Goal: Task Accomplishment & Management: Use online tool/utility

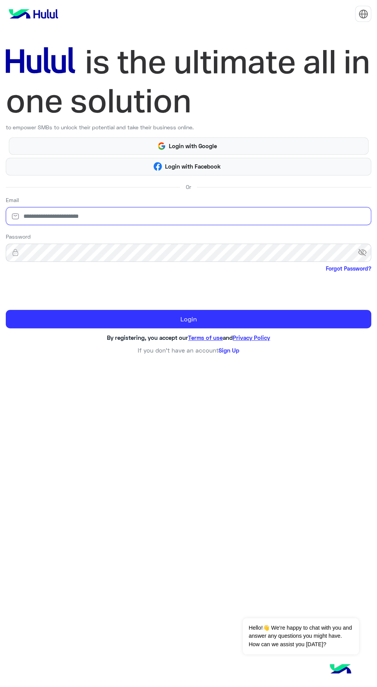
click at [247, 216] on input "email" at bounding box center [189, 216] width 366 height 18
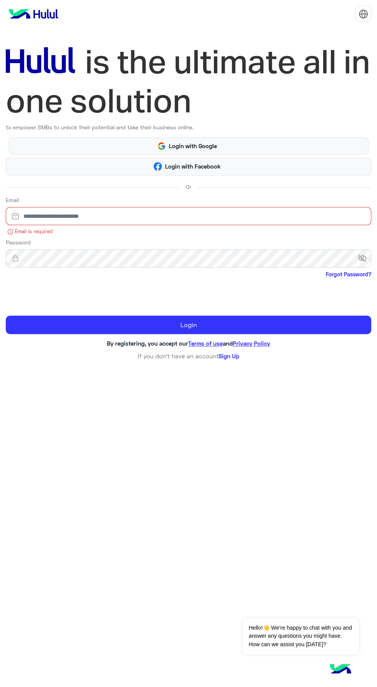
type input "**********"
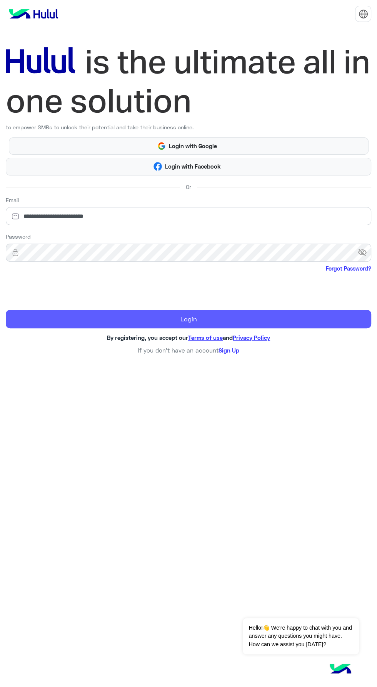
click at [176, 327] on button "Login" at bounding box center [189, 319] width 366 height 18
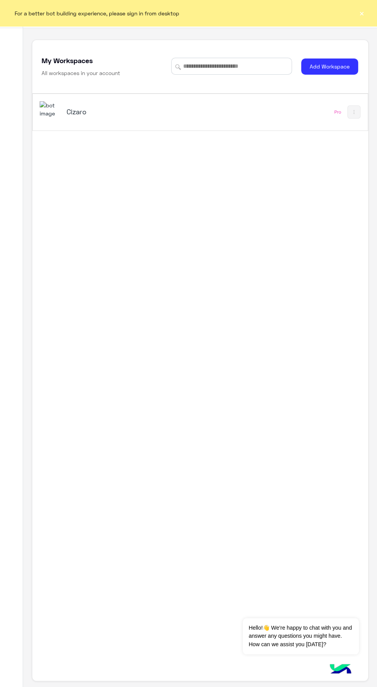
click at [236, 124] on div "Cizaro Pro" at bounding box center [200, 112] width 335 height 37
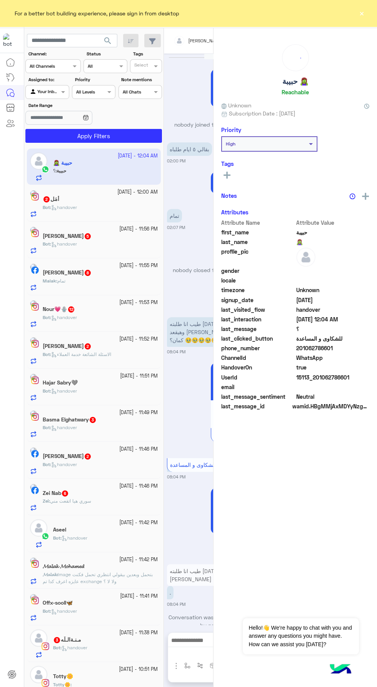
scroll to position [1249, 0]
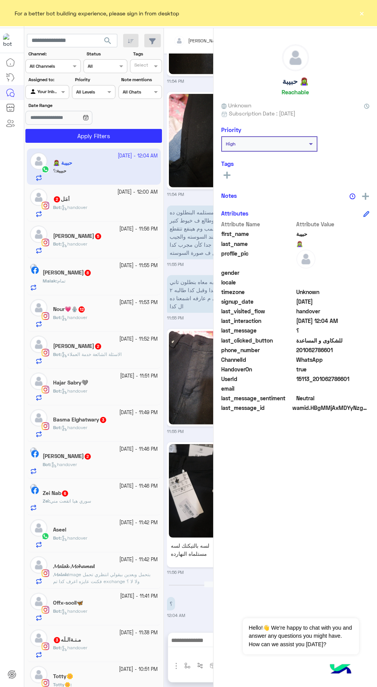
click at [363, 17] on button "×" at bounding box center [362, 13] width 8 height 8
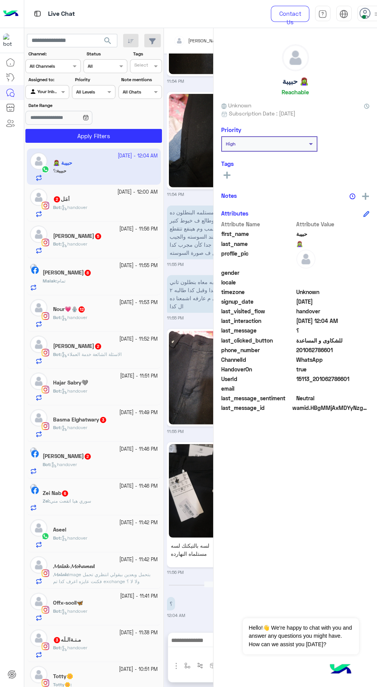
click at [366, 17] on icon at bounding box center [366, 14] width 12 height 12
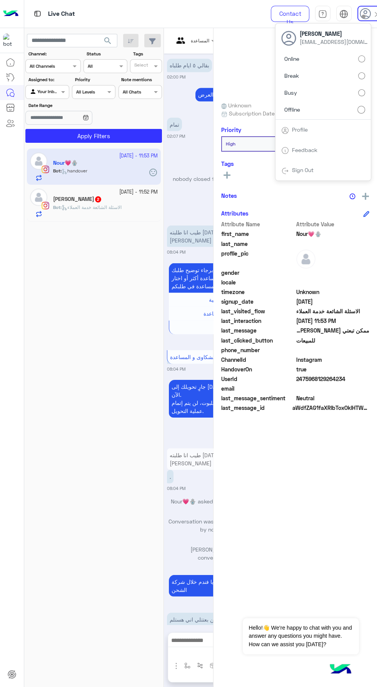
scroll to position [3697, 0]
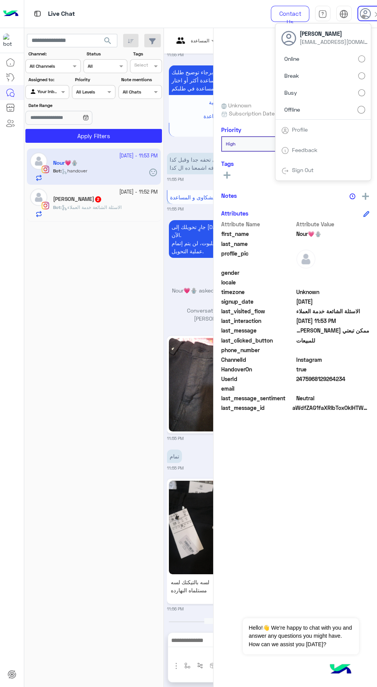
click at [363, 17] on span at bounding box center [364, 17] width 4 height 4
